Goal: Task Accomplishment & Management: Manage account settings

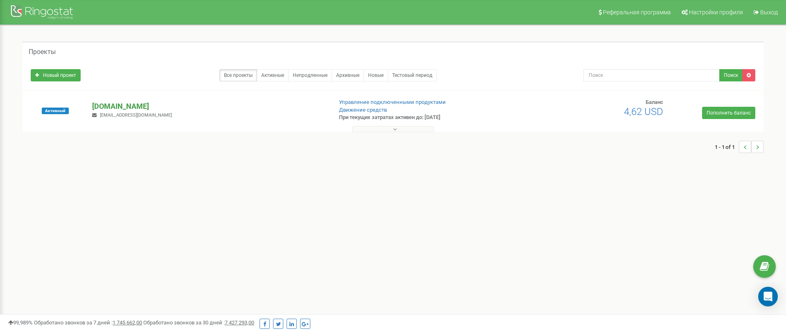
click at [108, 105] on p "[DOMAIN_NAME]" at bounding box center [208, 106] width 233 height 11
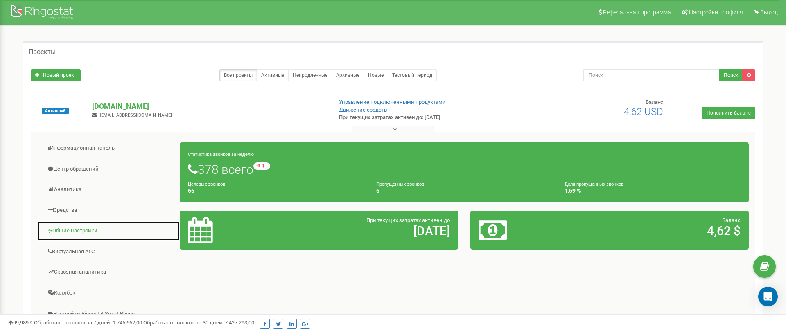
click at [85, 222] on link "Общие настройки" at bounding box center [108, 231] width 143 height 20
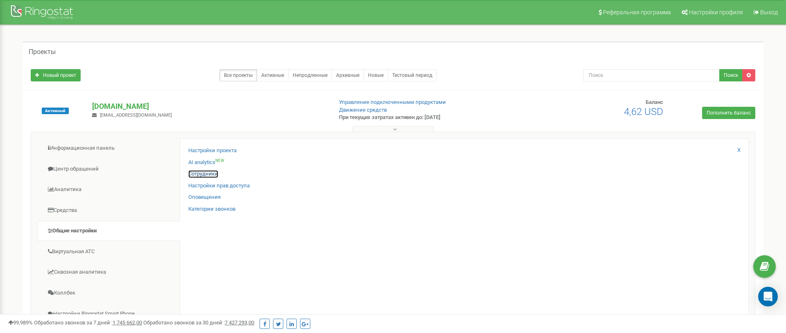
click at [214, 175] on link "Сотрудники" at bounding box center [203, 174] width 30 height 8
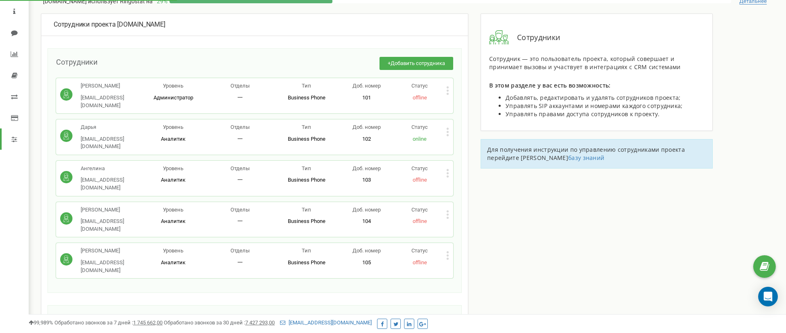
scroll to position [31, 0]
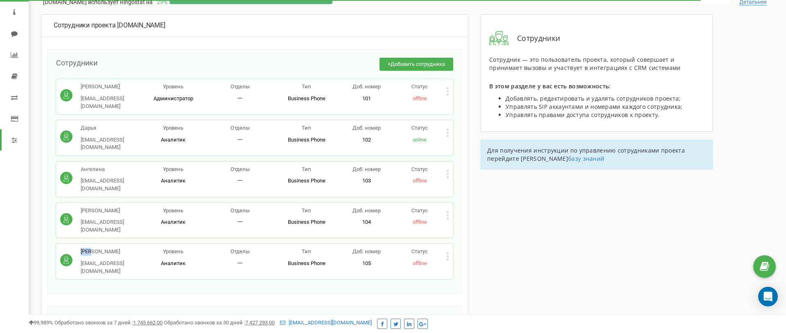
drag, startPoint x: 94, startPoint y: 219, endPoint x: 83, endPoint y: 222, distance: 11.7
click at [83, 248] on p "Юлія" at bounding box center [110, 252] width 59 height 8
copy p "Юлія"
click at [446, 252] on icon at bounding box center [447, 256] width 3 height 9
click at [456, 267] on icon at bounding box center [455, 270] width 6 height 6
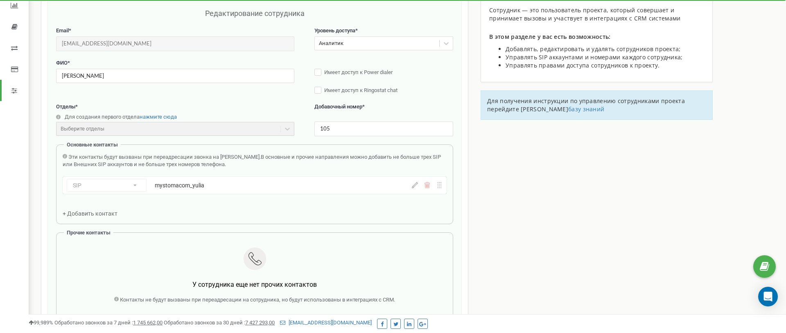
scroll to position [82, 0]
click at [196, 185] on div "mystomacom_yulia" at bounding box center [251, 184] width 192 height 8
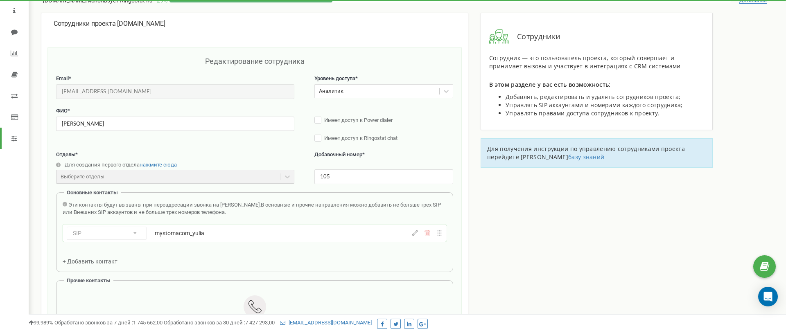
scroll to position [0, 0]
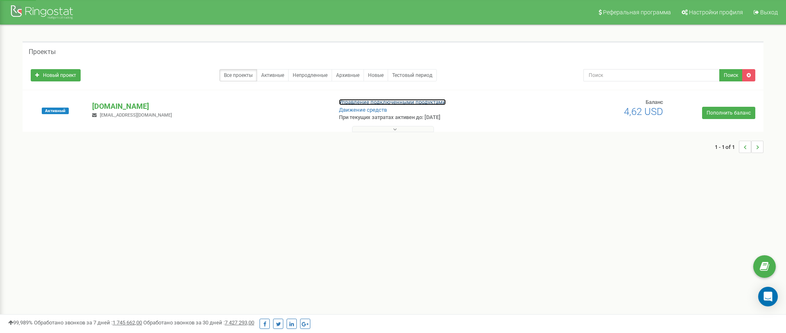
click at [387, 102] on link "Управление подключенными продуктами" at bounding box center [392, 102] width 107 height 6
click at [109, 105] on p "[DOMAIN_NAME]" at bounding box center [208, 106] width 233 height 11
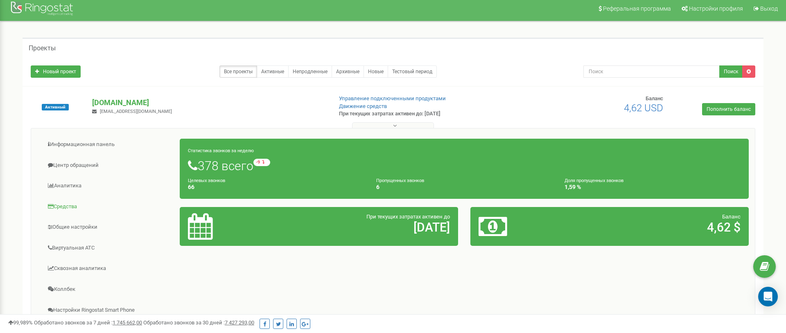
scroll to position [4, 0]
click at [98, 145] on link "Информационная панель" at bounding box center [108, 144] width 143 height 20
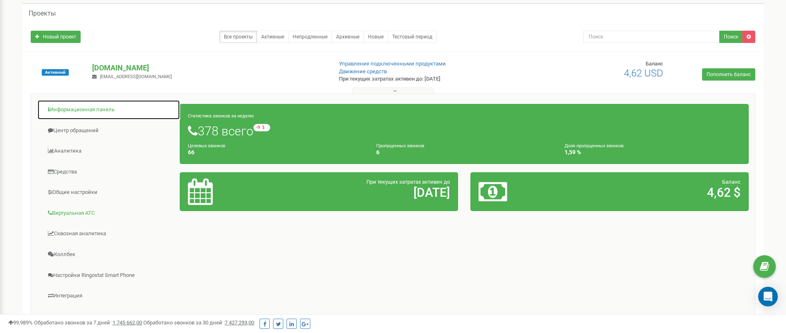
scroll to position [44, 0]
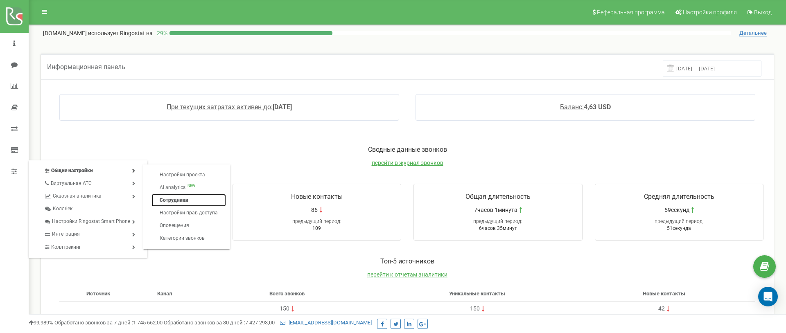
click at [167, 198] on link "Сотрудники" at bounding box center [188, 200] width 75 height 13
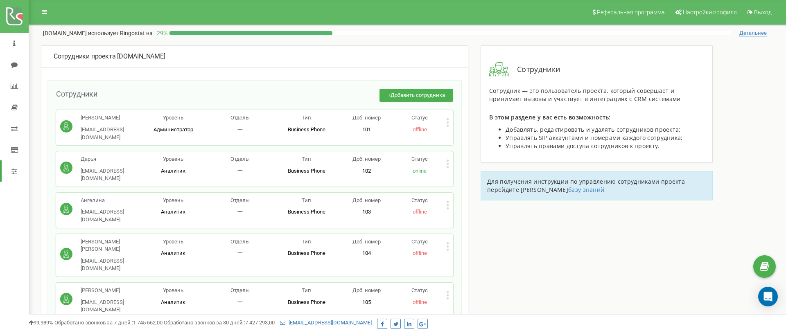
click at [444, 287] on div "Статус offline" at bounding box center [419, 296] width 53 height 19
click at [448, 294] on icon at bounding box center [448, 295] width 2 height 2
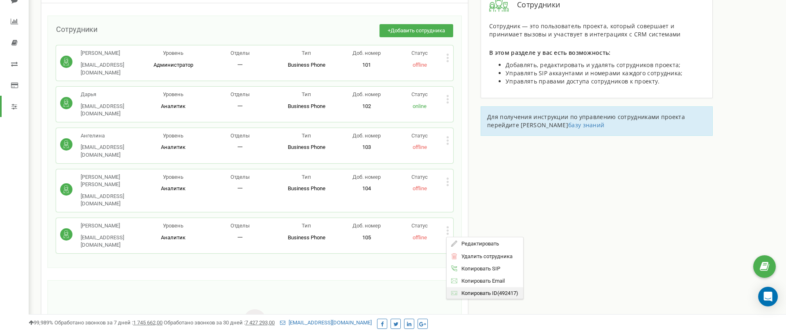
scroll to position [65, 0]
click at [476, 253] on span "Удалить сотрудника" at bounding box center [485, 255] width 55 height 5
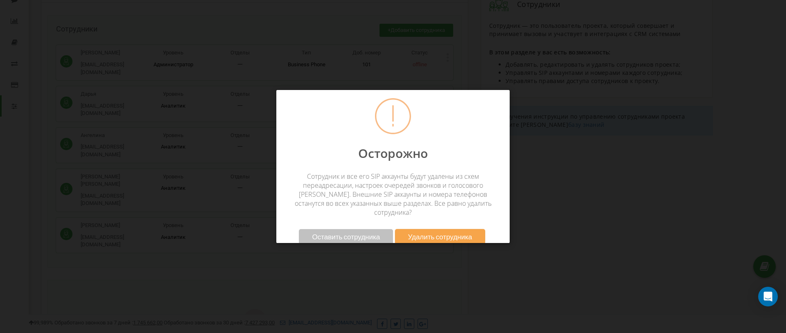
click at [415, 233] on span "Удалить сотрудника" at bounding box center [440, 237] width 64 height 9
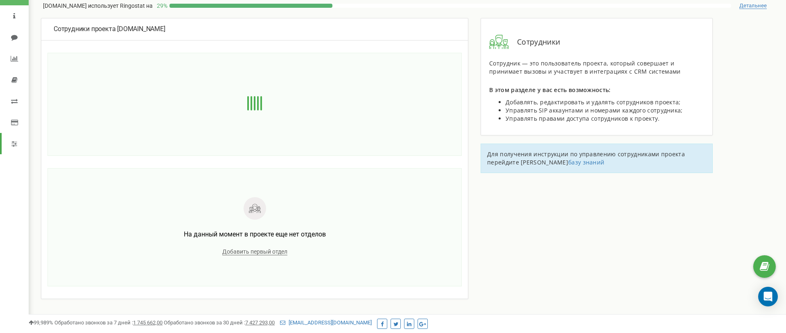
scroll to position [24, 0]
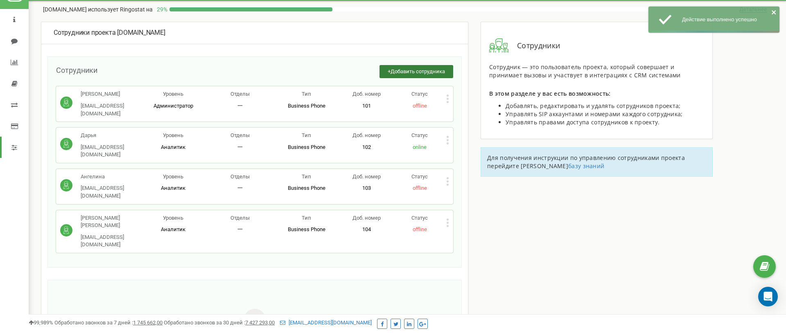
click at [411, 78] on button "+ Добавить сотрудника" at bounding box center [417, 72] width 74 height 14
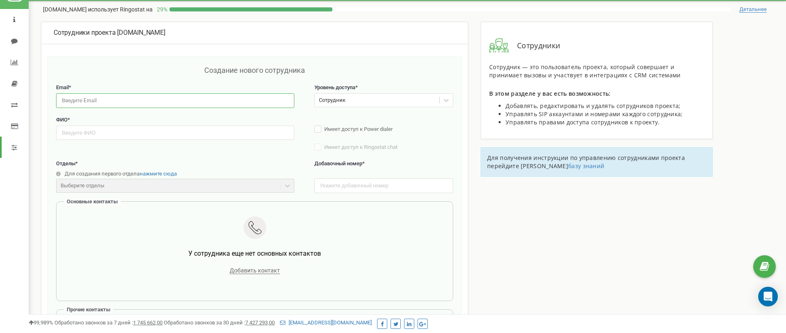
click at [90, 99] on input "email" at bounding box center [175, 100] width 238 height 14
click at [76, 134] on input "text" at bounding box center [175, 133] width 238 height 14
type input "[PERSON_NAME]"
click at [135, 104] on input "email" at bounding box center [175, 100] width 238 height 14
type input "i"
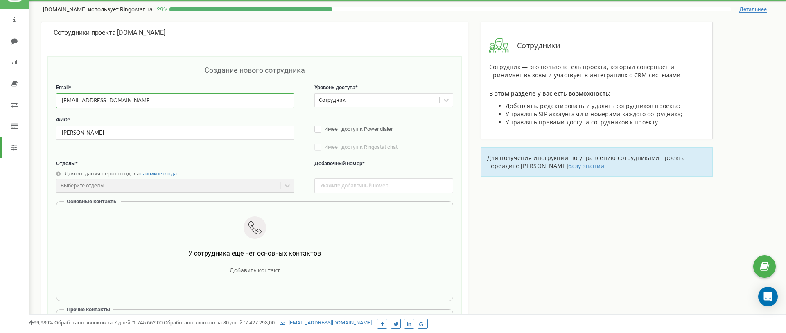
type input "[EMAIL_ADDRESS][DOMAIN_NAME]"
click at [392, 104] on div "Сотрудник" at bounding box center [377, 100] width 125 height 13
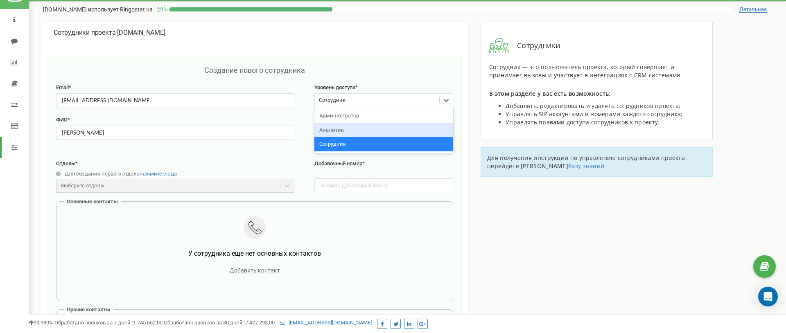
click at [373, 126] on div "Аналитик" at bounding box center [383, 130] width 139 height 14
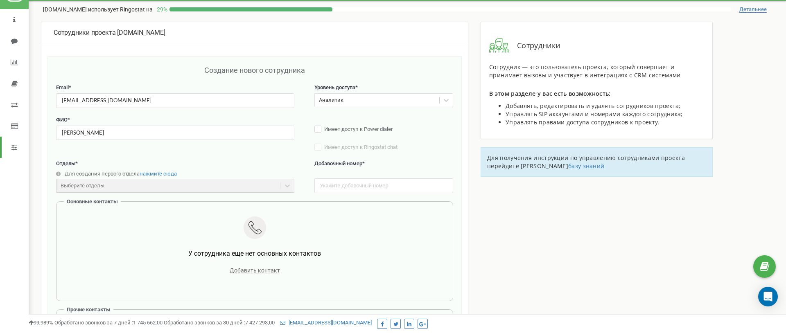
click at [309, 122] on div "ФИО * [PERSON_NAME] Имеет доступ к Power dialer Имеет доступ к Ringostat chat С…" at bounding box center [254, 138] width 397 height 44
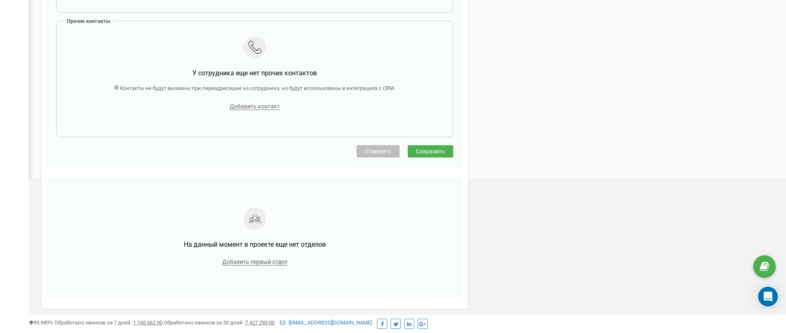
scroll to position [325, 0]
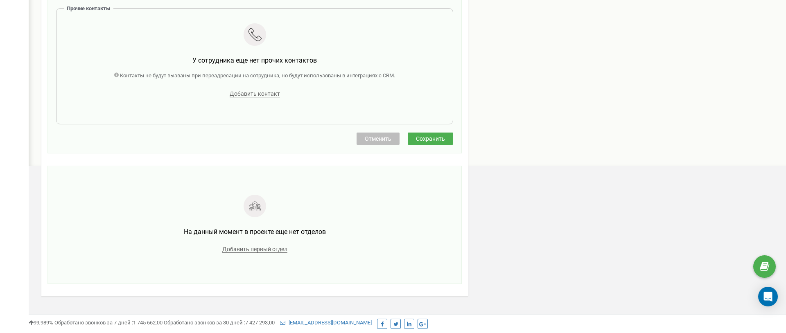
click at [421, 143] on button "Сохранить" at bounding box center [430, 139] width 45 height 12
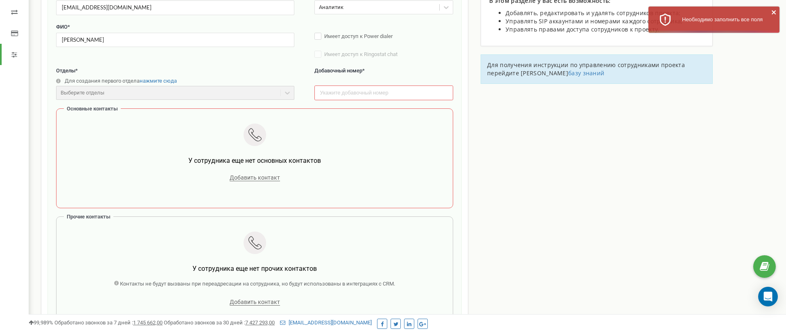
scroll to position [0, 0]
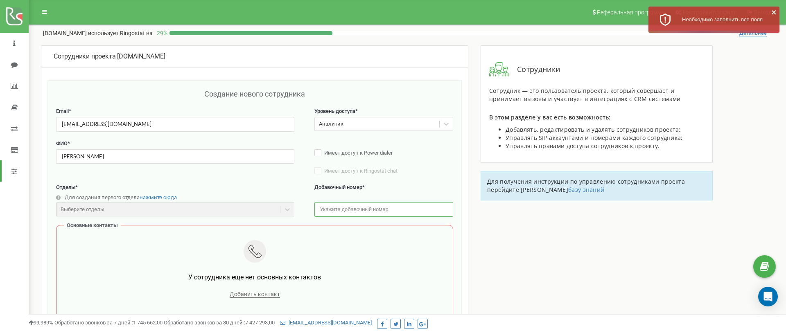
click at [349, 208] on input "text" at bounding box center [383, 209] width 139 height 14
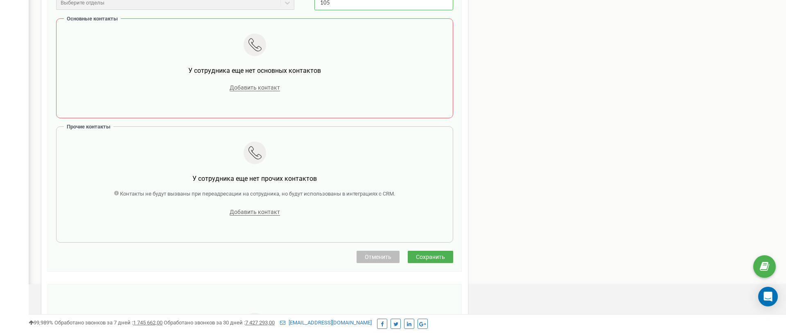
type input "105"
drag, startPoint x: 422, startPoint y: 246, endPoint x: 423, endPoint y: 254, distance: 7.9
click at [422, 246] on div "Создание нового сотрудника Email * [EMAIL_ADDRESS][DOMAIN_NAME] Уровень доступа…" at bounding box center [254, 66] width 397 height 369
click at [423, 254] on button "Сохранить" at bounding box center [430, 257] width 45 height 12
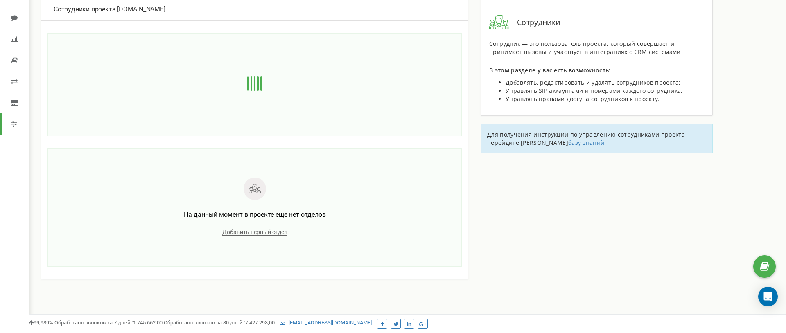
scroll to position [10, 0]
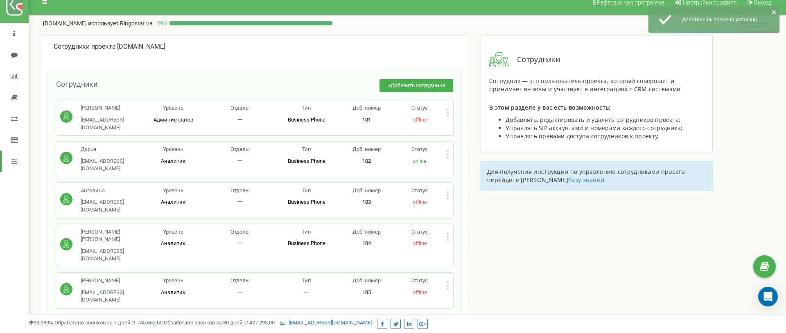
click at [447, 281] on icon at bounding box center [447, 285] width 3 height 9
click at [465, 296] on span "Редактировать" at bounding box center [479, 298] width 42 height 5
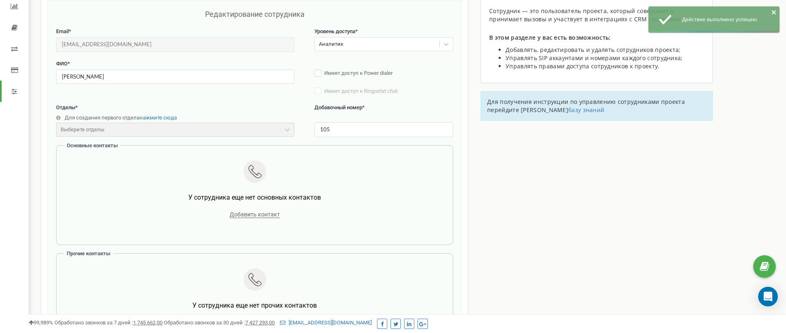
scroll to position [82, 0]
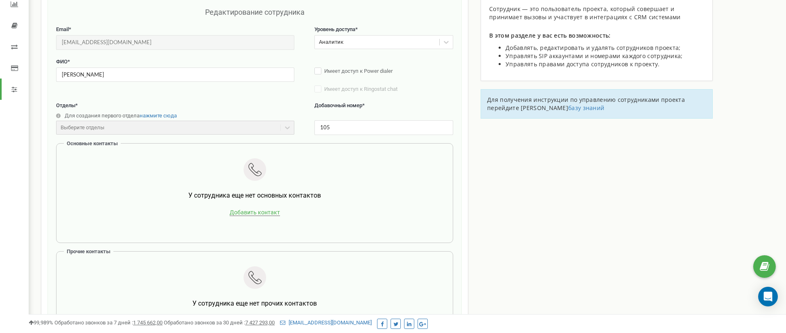
click at [263, 213] on span "Добавить контакт" at bounding box center [255, 212] width 50 height 7
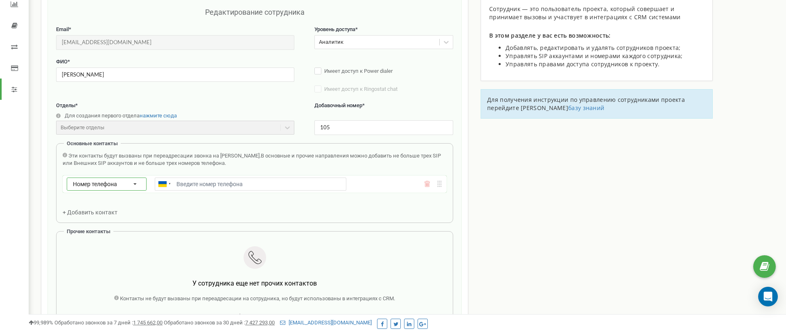
click at [135, 183] on icon at bounding box center [135, 184] width 20 height 13
click at [126, 208] on div "SIP" at bounding box center [106, 208] width 79 height 12
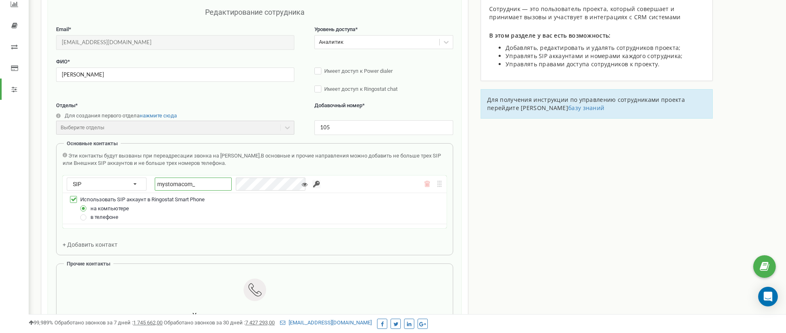
click at [201, 184] on input "mystomacom_" at bounding box center [193, 184] width 77 height 13
click at [199, 184] on input "mystomacom_irina" at bounding box center [193, 184] width 77 height 13
click at [206, 184] on input "mystomacom_iryna" at bounding box center [193, 184] width 77 height 13
type input "mystomacom_iryna"
click at [312, 185] on input "button" at bounding box center [316, 184] width 8 height 8
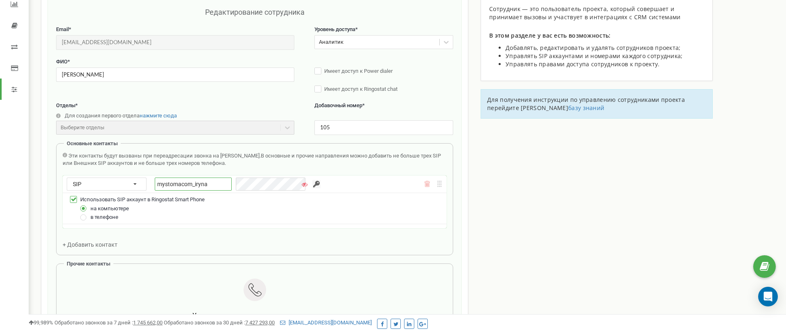
click at [202, 185] on input "mystomacom_iryna" at bounding box center [193, 184] width 77 height 13
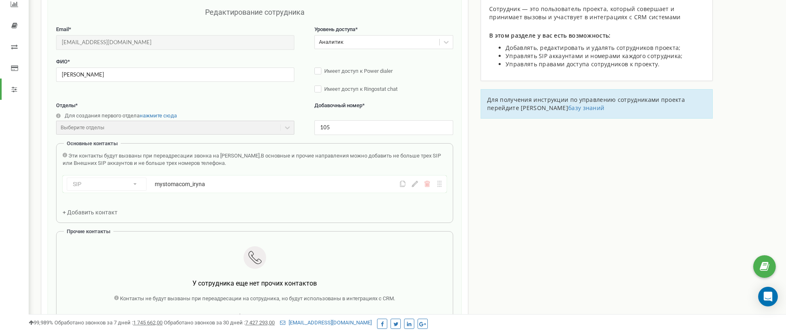
click at [413, 188] on div "SIP Номер телефона SIP Внешний SIP mystomacom_iryna" at bounding box center [255, 184] width 384 height 17
click at [414, 185] on icon at bounding box center [415, 184] width 6 height 6
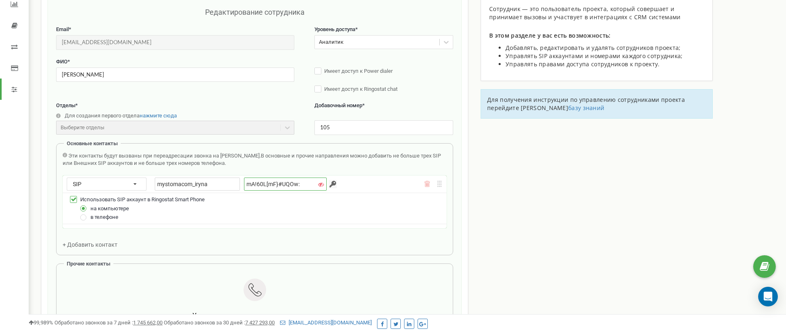
click at [281, 187] on input "mA!60L[mF}#UQOw:" at bounding box center [285, 184] width 83 height 13
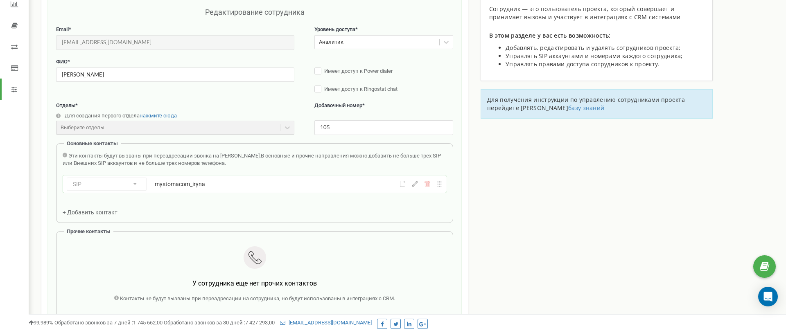
drag, startPoint x: 285, startPoint y: 190, endPoint x: 324, endPoint y: 188, distance: 39.0
click at [285, 190] on div "SIP Номер телефона SIP Внешний SIP mystomacom_iryna" at bounding box center [226, 184] width 319 height 13
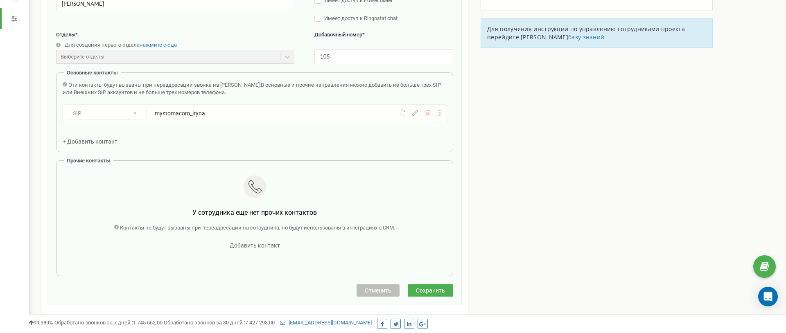
scroll to position [157, 0]
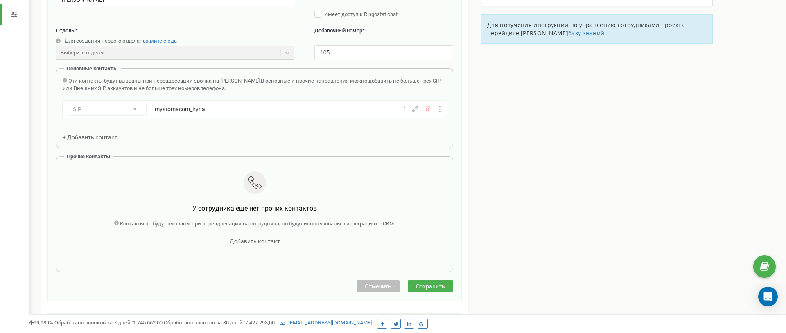
click at [430, 288] on span "Сохранить" at bounding box center [430, 286] width 29 height 7
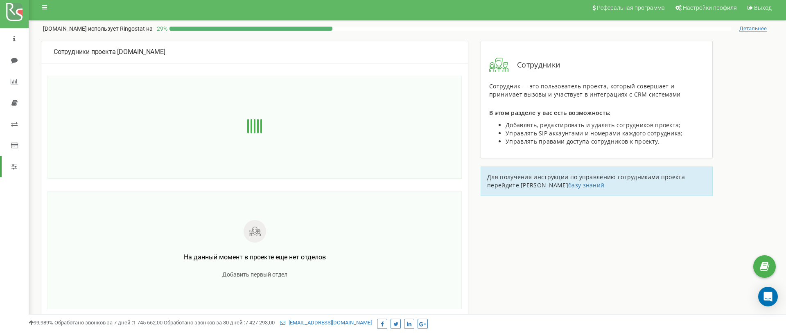
scroll to position [0, 0]
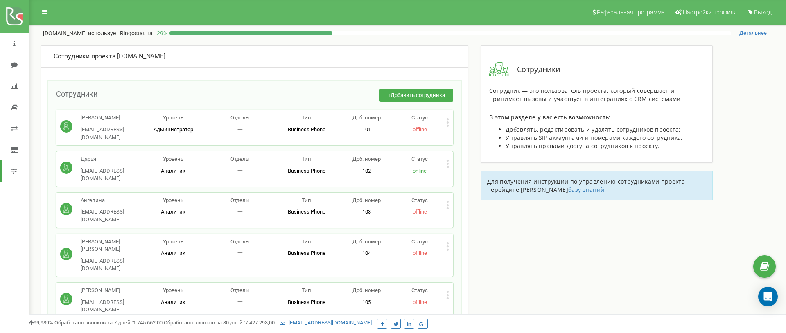
click at [448, 298] on icon at bounding box center [448, 299] width 2 height 2
click at [462, 306] on span "Редактировать" at bounding box center [479, 308] width 42 height 5
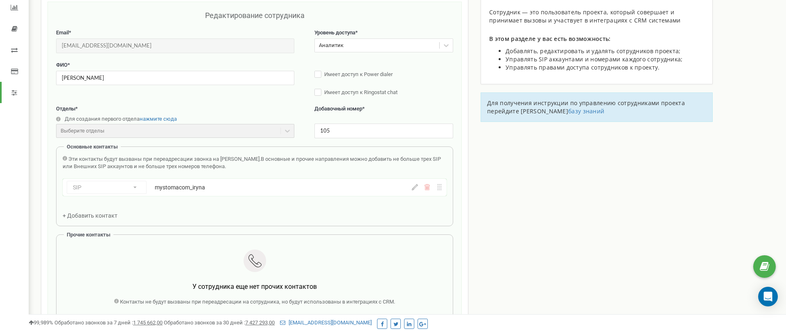
scroll to position [82, 0]
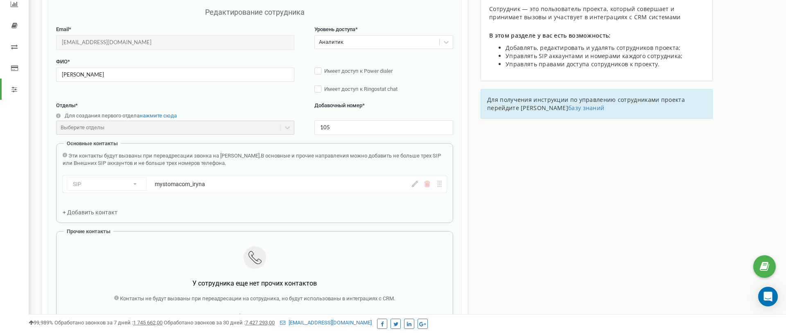
click at [341, 188] on div "mystomacom_iryna" at bounding box center [251, 184] width 192 height 8
click at [414, 188] on div "SIP Номер телефона SIP Внешний SIP mystomacom_iryna" at bounding box center [255, 184] width 384 height 17
click at [414, 184] on icon at bounding box center [415, 184] width 6 height 6
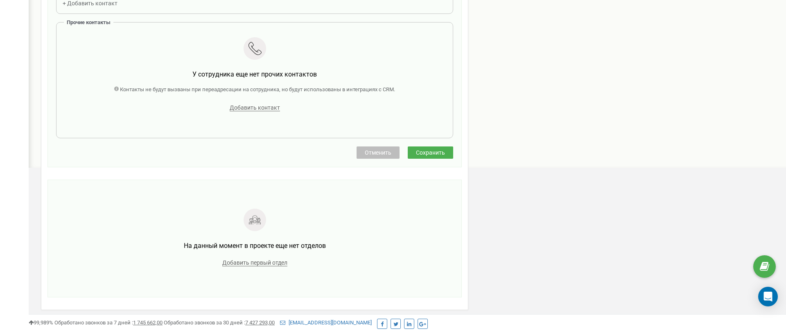
scroll to position [355, 0]
